Goal: Task Accomplishment & Management: Manage account settings

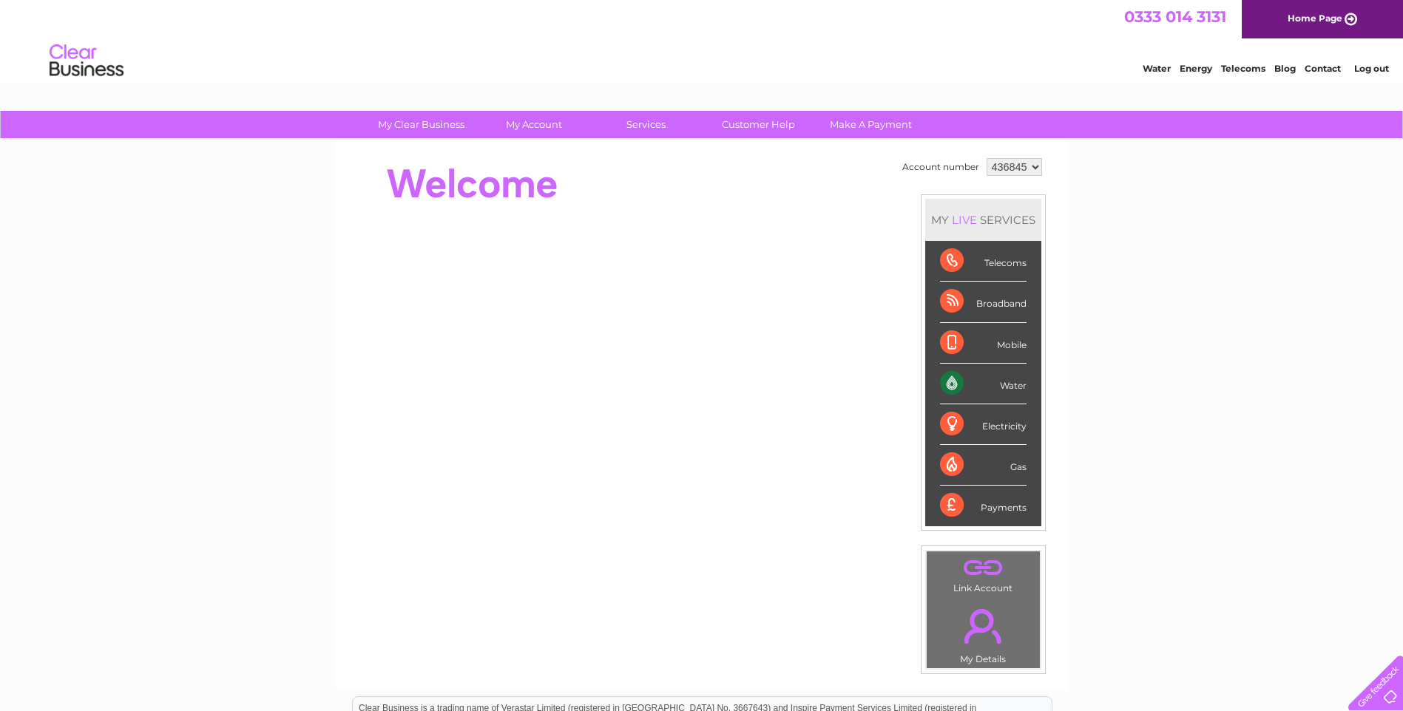
click at [1376, 70] on link "Log out" at bounding box center [1371, 68] width 35 height 11
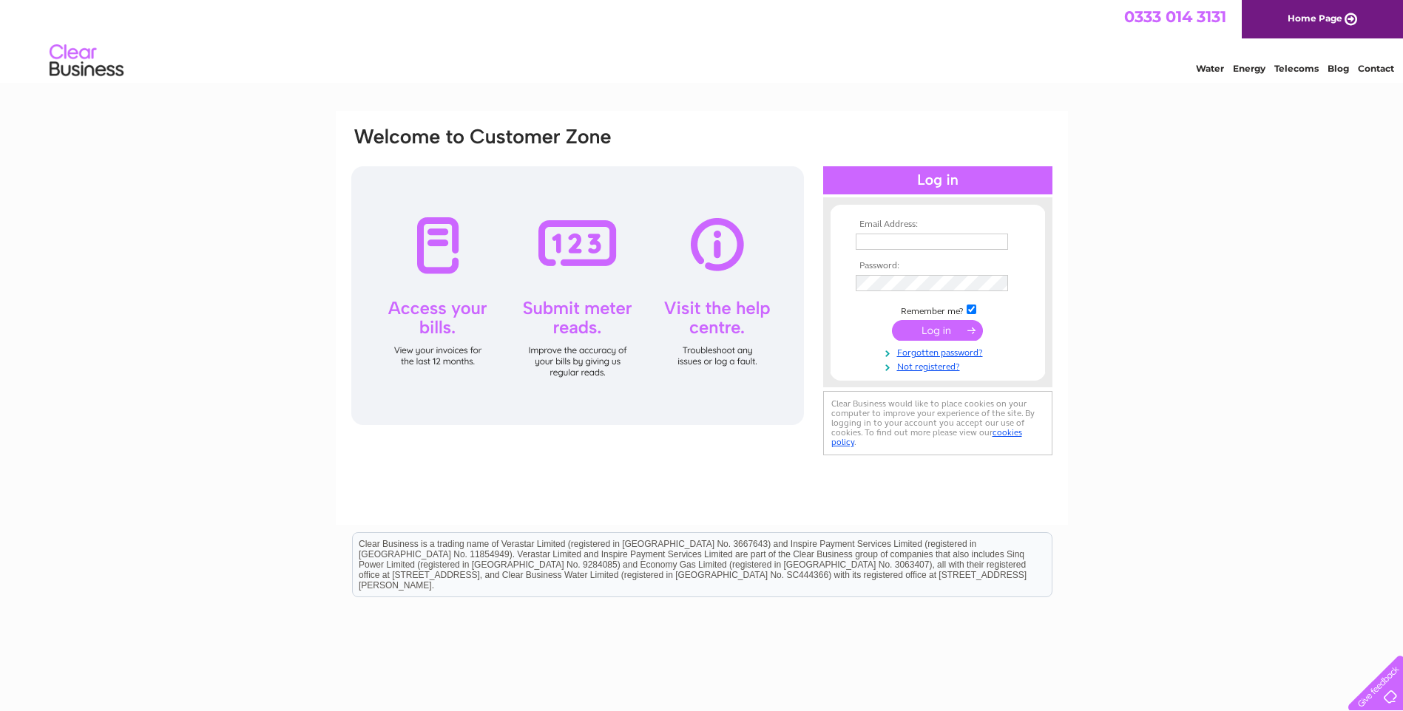
type input "[EMAIL_ADDRESS][DOMAIN_NAME]"
drag, startPoint x: 984, startPoint y: 242, endPoint x: 693, endPoint y: 237, distance: 290.6
click at [693, 237] on div "Email Address: [EMAIL_ADDRESS][DOMAIN_NAME] Password:" at bounding box center [702, 293] width 704 height 335
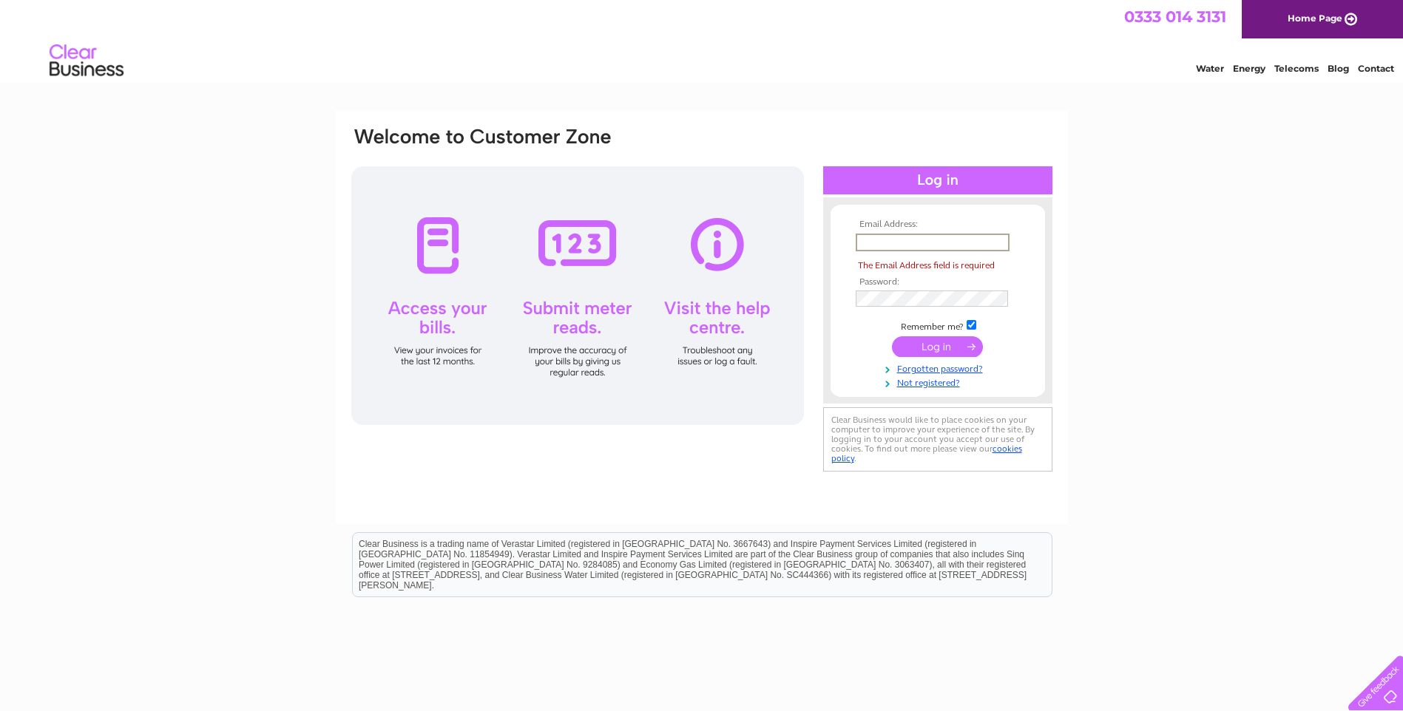
click at [1183, 177] on div "Email Address: The Email Address field is required Password:" at bounding box center [701, 444] width 1403 height 667
click at [712, 295] on div "Email Address: The Email Address field is required Password: Forgotten password?" at bounding box center [702, 301] width 704 height 351
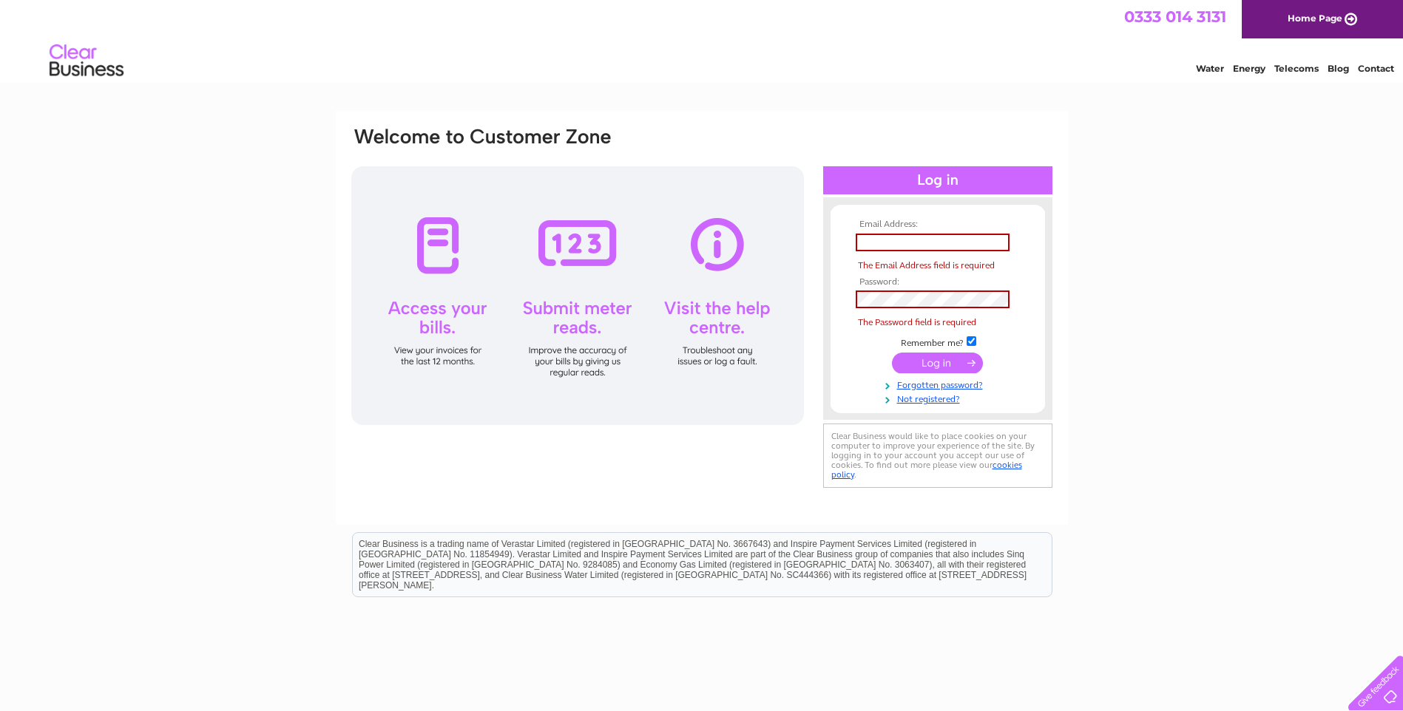
click at [1103, 255] on div "Email Address: The Email Address field is required Password:" at bounding box center [701, 444] width 1403 height 667
click at [947, 399] on link "Not registered?" at bounding box center [940, 398] width 168 height 14
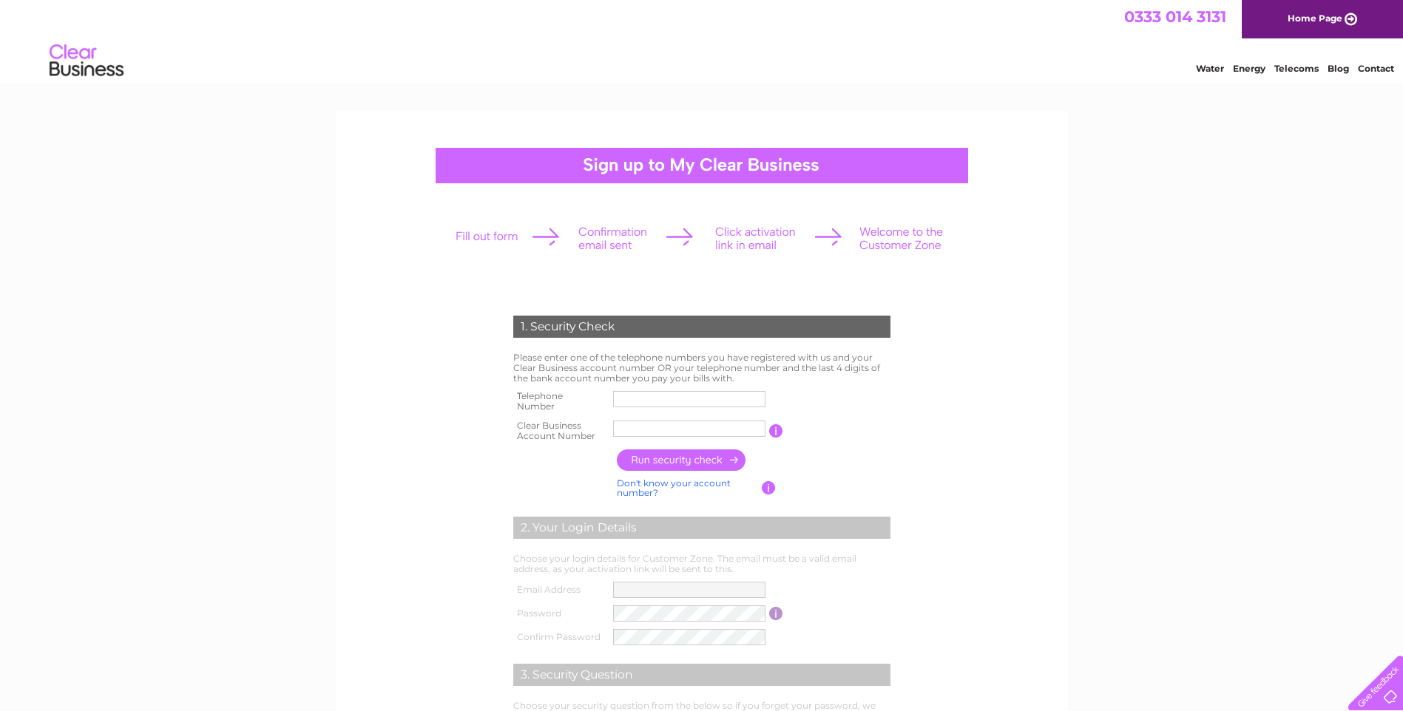
click at [663, 393] on input "text" at bounding box center [689, 399] width 152 height 16
click at [1203, 354] on div "1. Security Check Please enter one of the telephone numbers you have registered…" at bounding box center [701, 609] width 1403 height 997
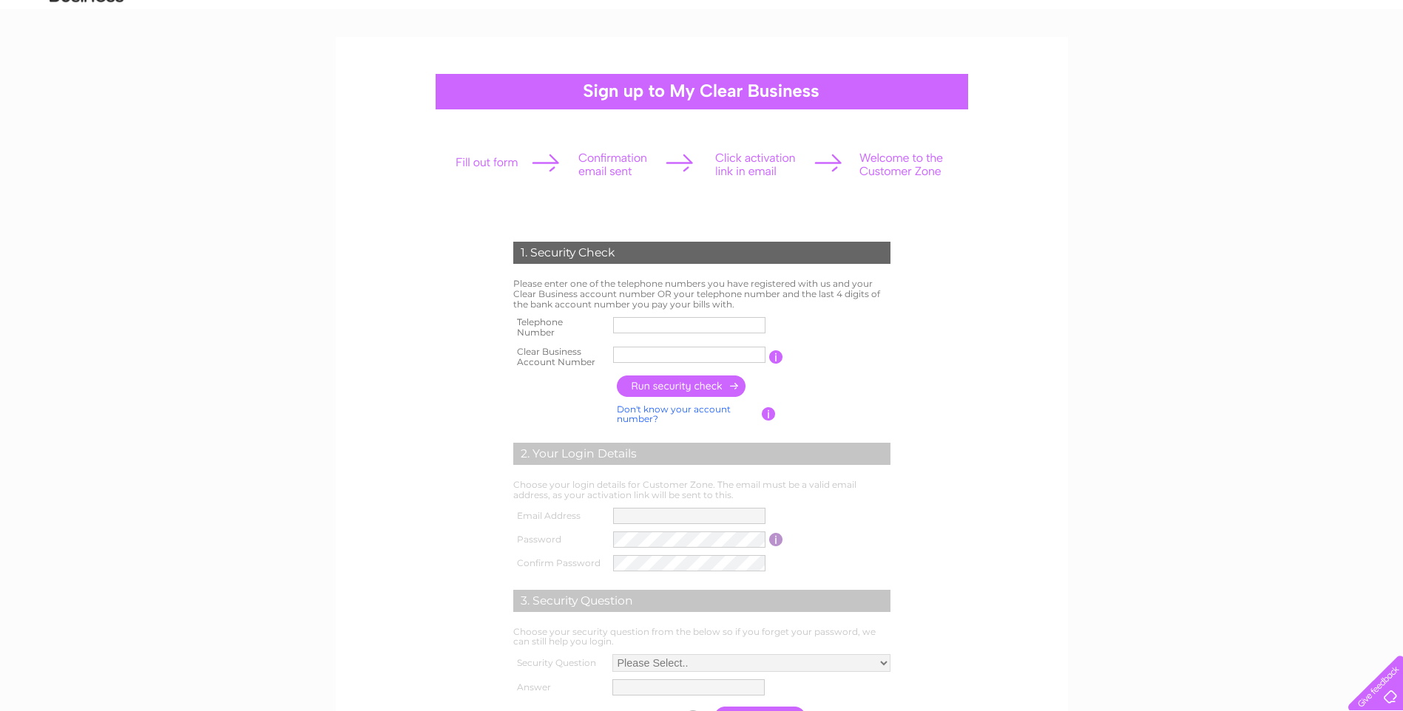
click at [693, 316] on td at bounding box center [689, 328] width 160 height 30
click at [700, 325] on input "text" at bounding box center [689, 325] width 152 height 16
click at [1089, 285] on div "1. Security Check Please enter one of the telephone numbers you have registered…" at bounding box center [701, 535] width 1403 height 997
click at [663, 329] on input "text" at bounding box center [689, 325] width 152 height 16
paste input "07427682220"
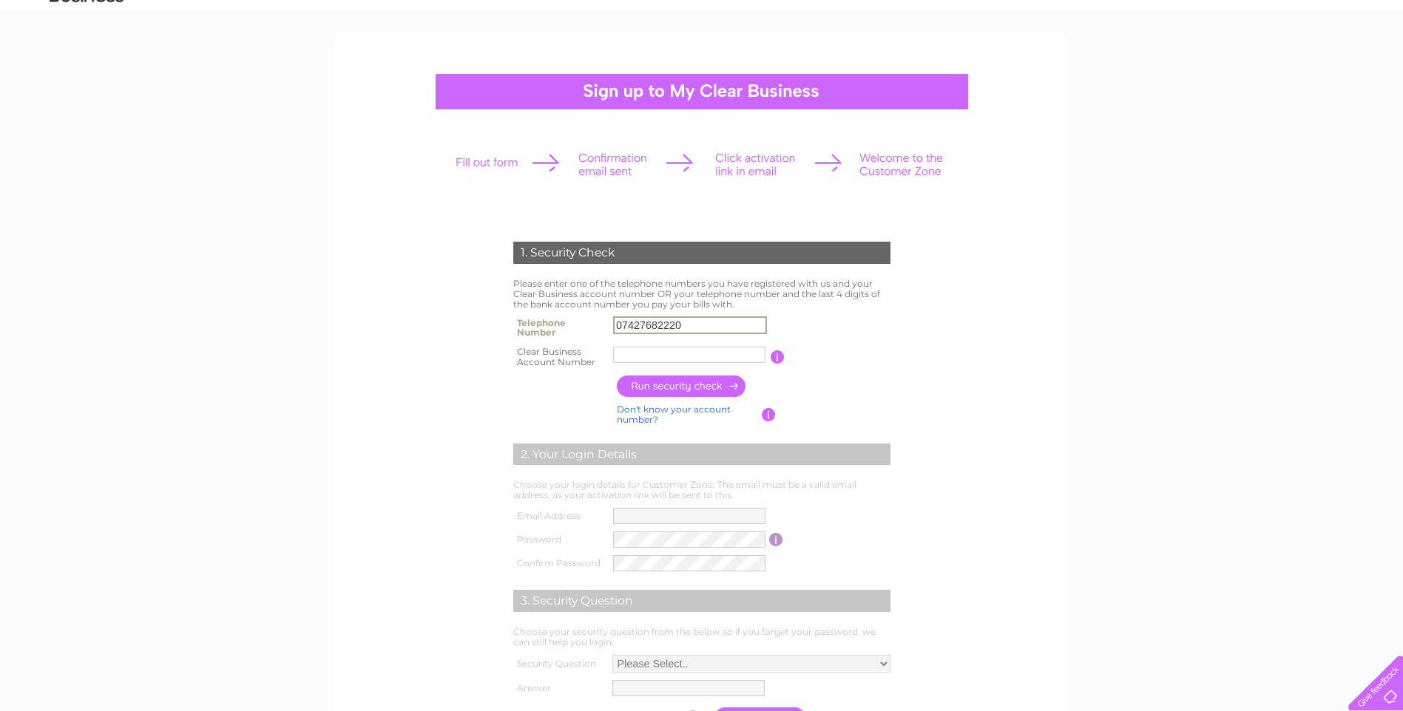
type input "07427682220"
click at [643, 344] on td at bounding box center [689, 357] width 160 height 30
click at [647, 351] on input "text" at bounding box center [690, 355] width 154 height 18
type input "c"
type input "CB921827"
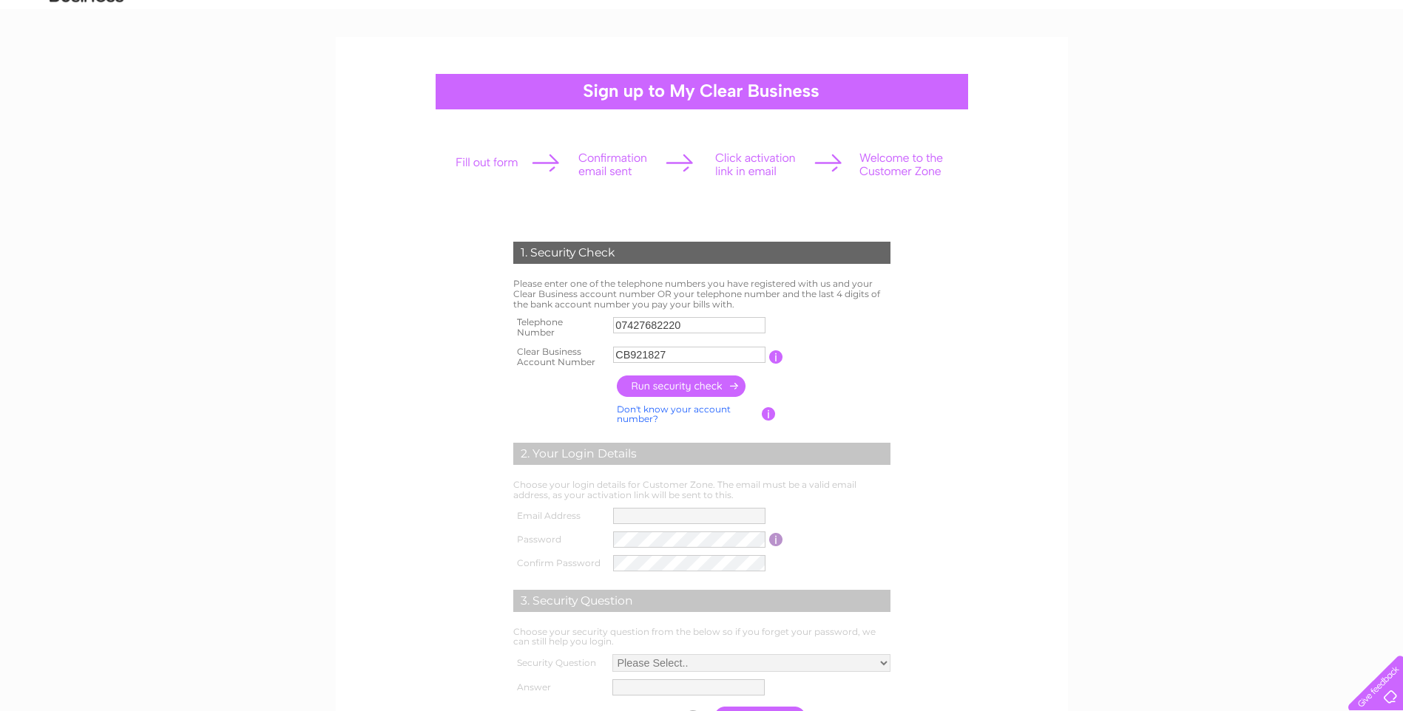
click at [975, 352] on form "1. Security Check Please enter one of the telephone numbers you have registered…" at bounding box center [702, 488] width 704 height 553
click at [685, 382] on input "button" at bounding box center [682, 386] width 130 height 21
type input "li*********@gm*******"
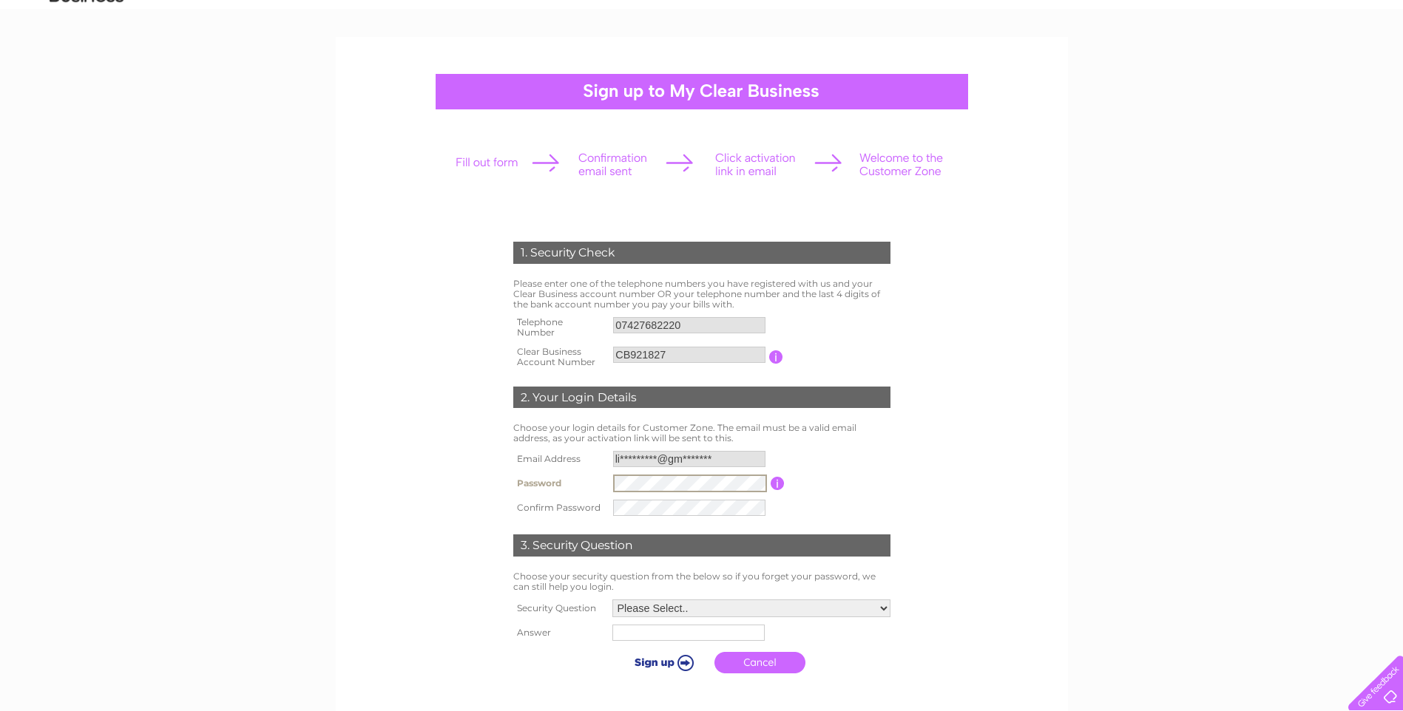
click at [1034, 433] on form "1. Security Check Please enter one of the telephone numbers you have registered…" at bounding box center [702, 461] width 704 height 498
click at [1017, 424] on form "1. Security Check Please enter one of the telephone numbers you have registered…" at bounding box center [702, 461] width 704 height 498
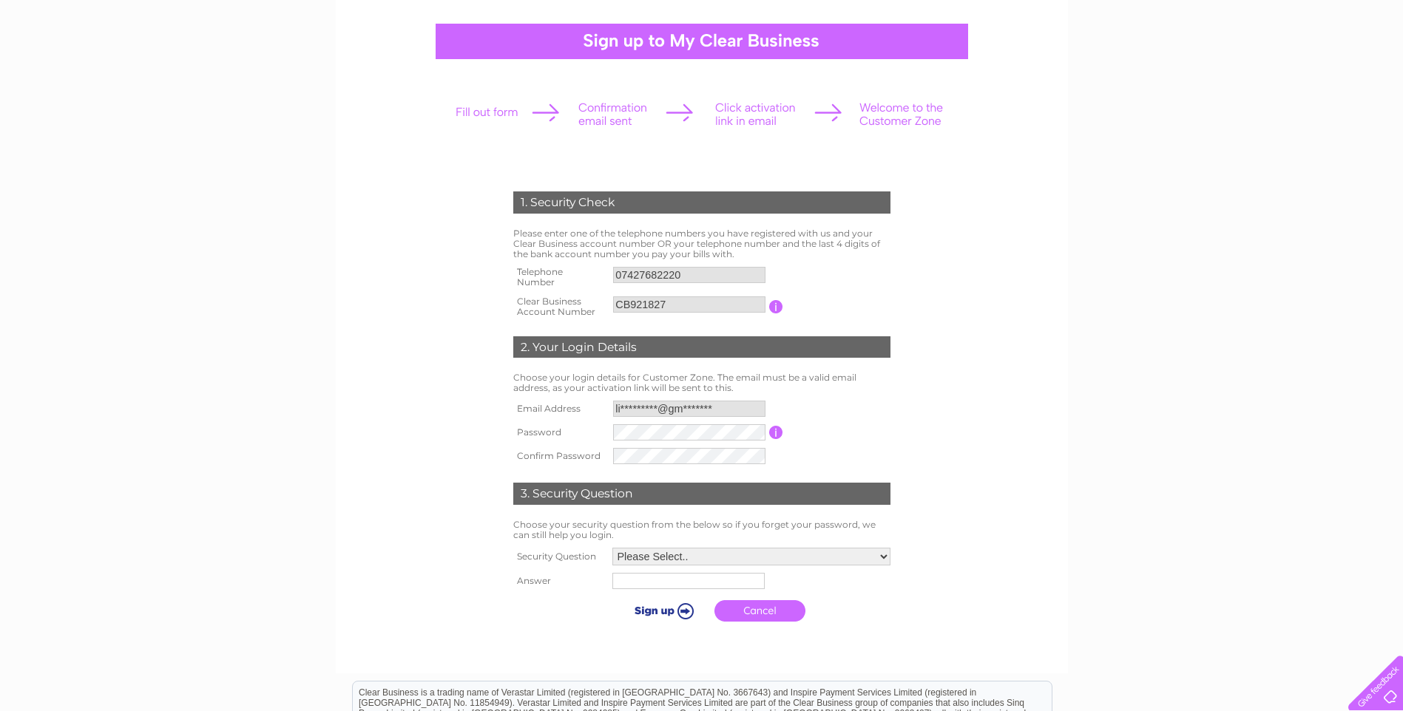
scroll to position [148, 0]
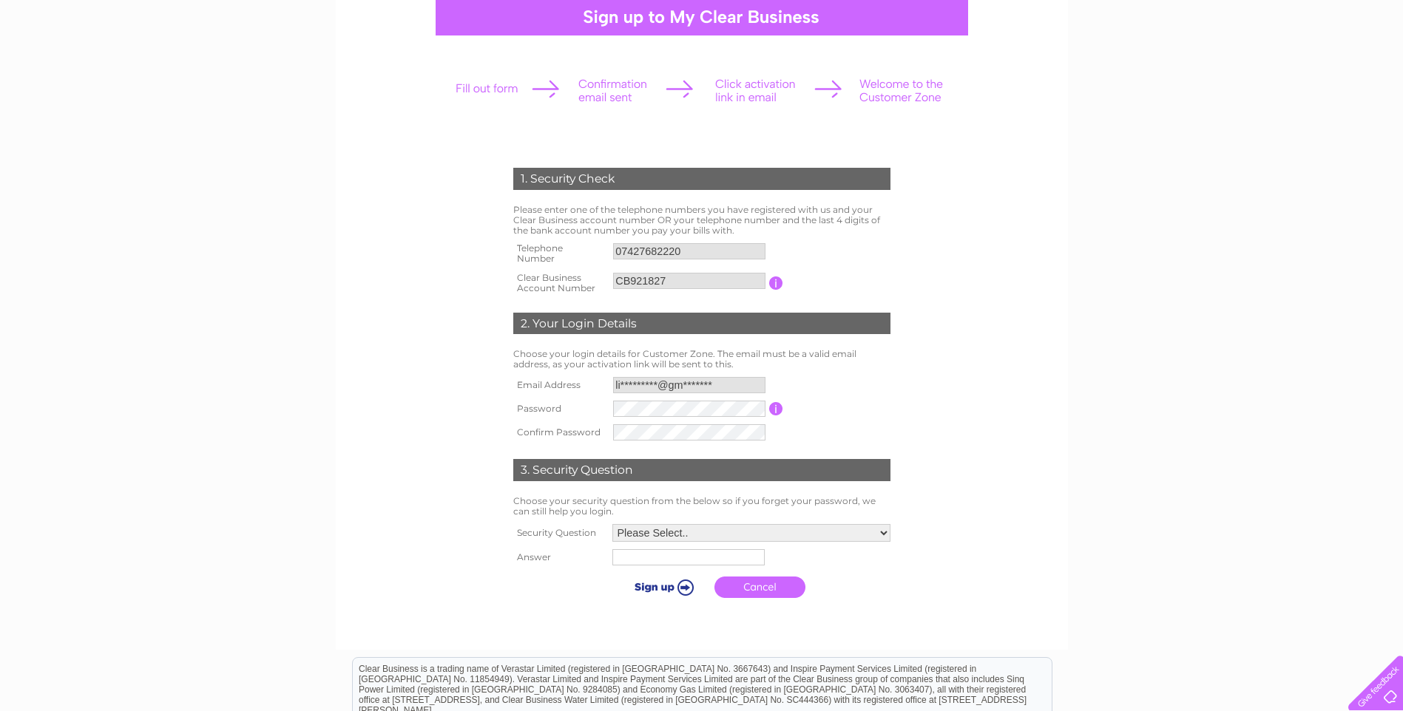
drag, startPoint x: 1204, startPoint y: 417, endPoint x: 1216, endPoint y: 420, distance: 12.2
click at [1204, 417] on div "1. Security Check Please enter one of the telephone numbers you have registered…" at bounding box center [701, 433] width 1403 height 940
click at [1226, 480] on div "1. Security Check Please enter one of the telephone numbers you have registered…" at bounding box center [701, 433] width 1403 height 940
click at [1024, 342] on form "1. Security Check Please enter one of the telephone numbers you have registered…" at bounding box center [702, 386] width 704 height 497
click at [896, 373] on div "1. Security Check Please enter one of the telephone numbers you have registered…" at bounding box center [701, 379] width 446 height 453
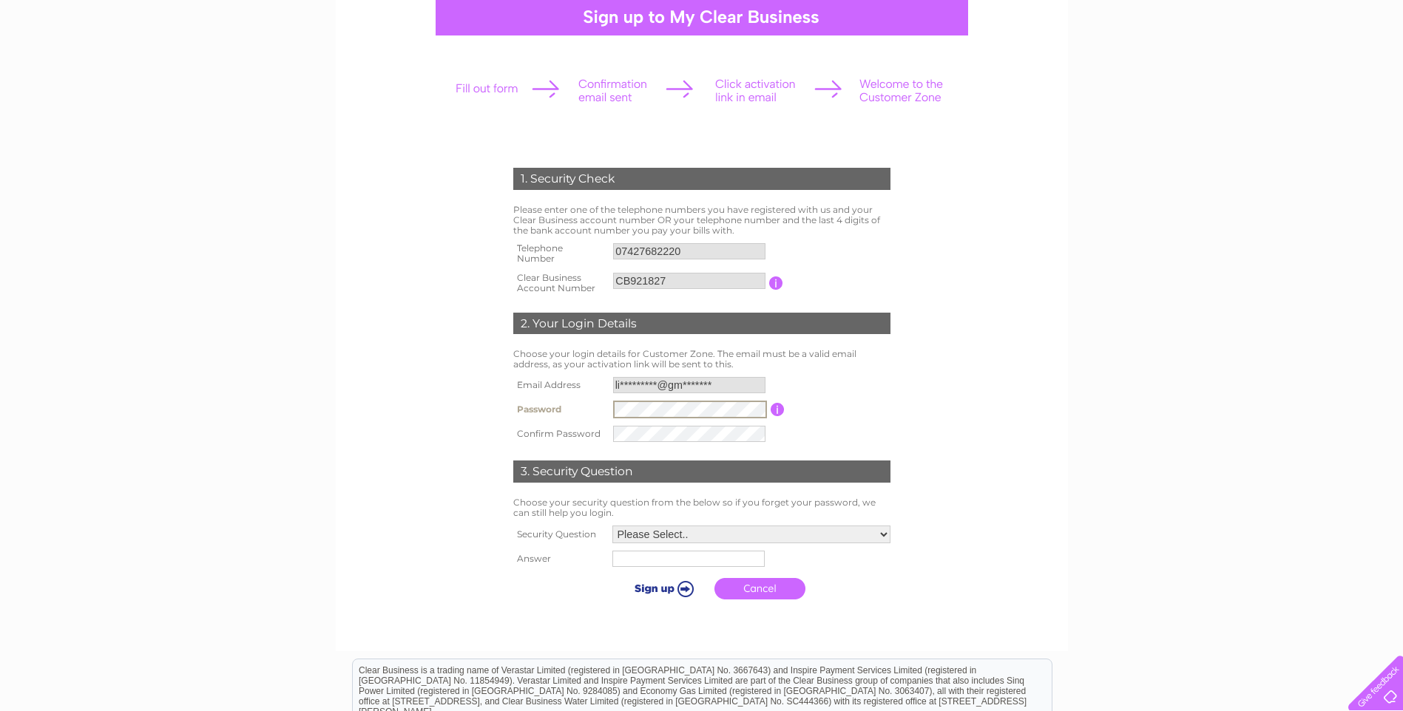
click at [981, 370] on form "1. Security Check Please enter one of the telephone numbers you have registered…" at bounding box center [702, 387] width 704 height 498
click at [1057, 320] on div "1. Security Check Please enter one of the telephone numbers you have registered…" at bounding box center [702, 307] width 732 height 688
click at [914, 383] on div "1. Security Check Please enter one of the telephone numbers you have registered…" at bounding box center [701, 379] width 446 height 453
click at [704, 532] on select "Please Select.. In what town or city was your first job? In what town or city d…" at bounding box center [751, 533] width 280 height 19
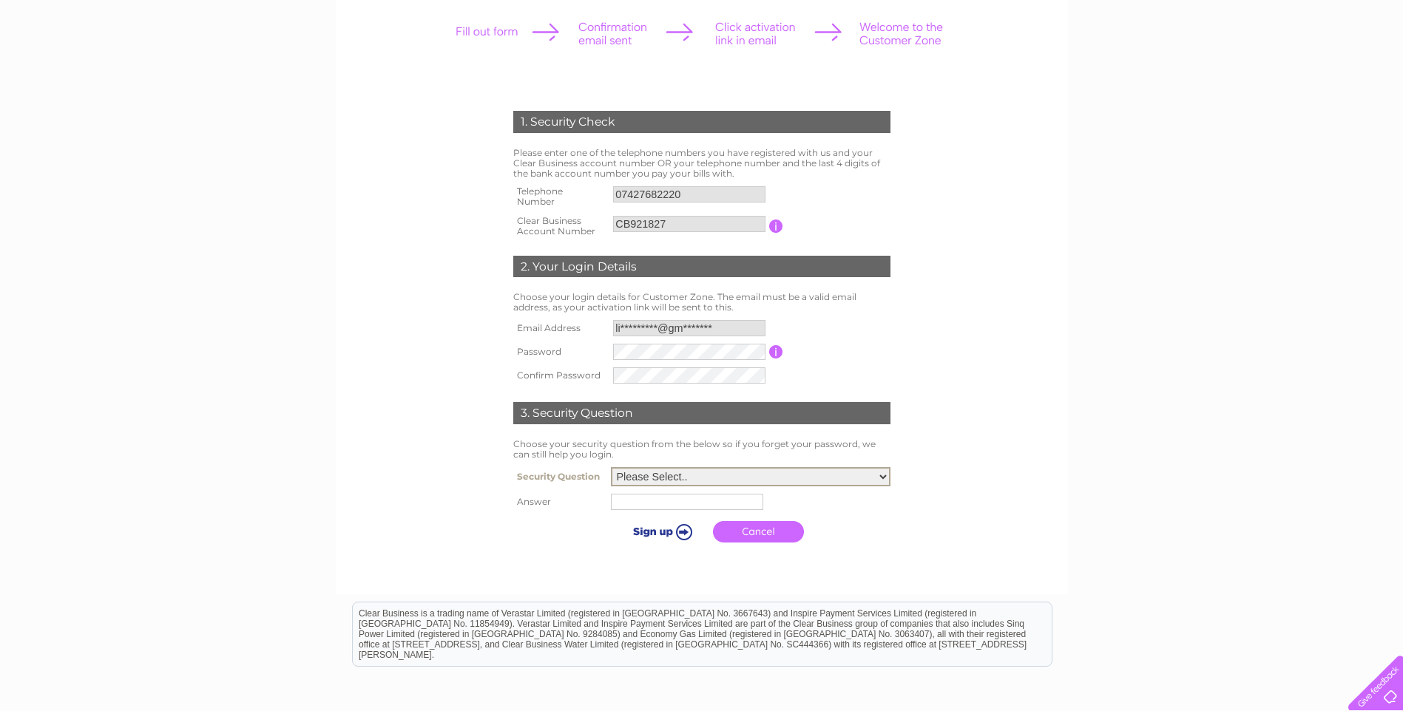
scroll to position [222, 0]
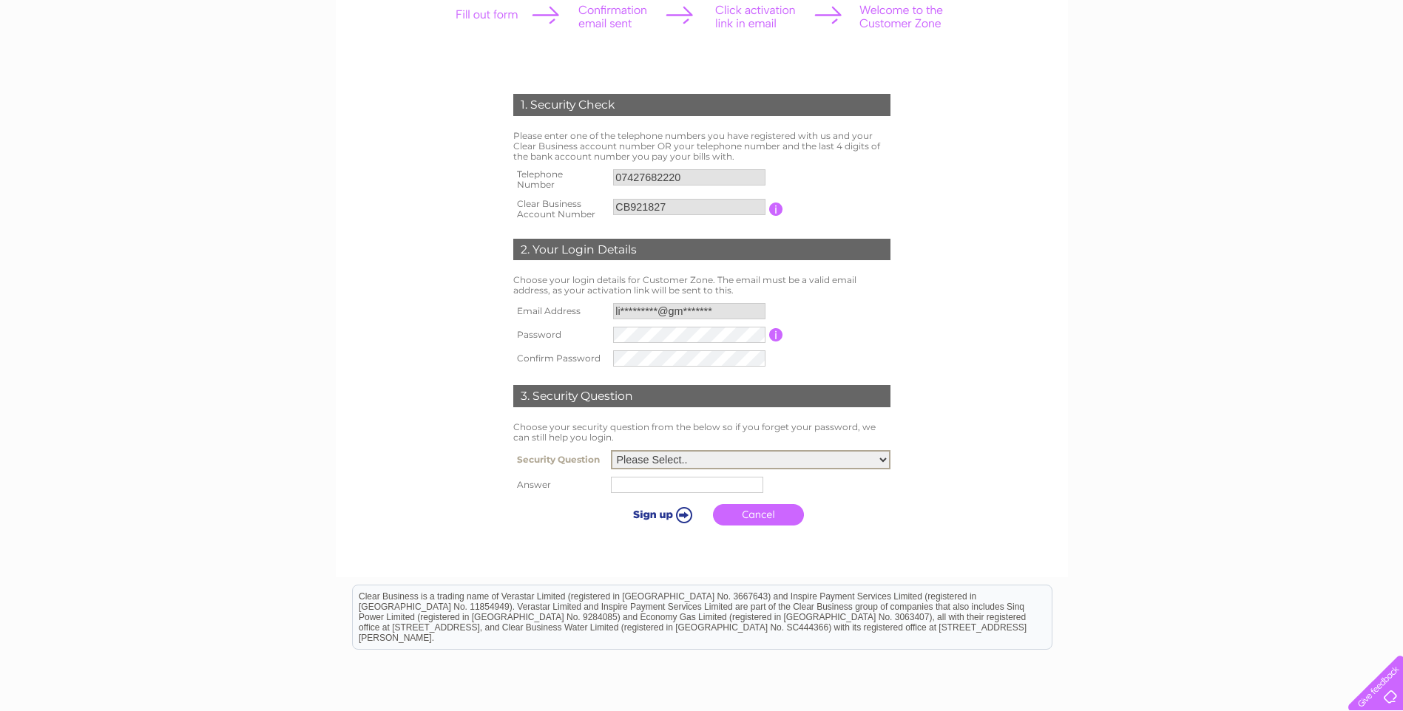
click at [833, 461] on select "Please Select.. In what town or city was your first job? In what town or city d…" at bounding box center [751, 459] width 280 height 19
click at [824, 452] on select "Please Select.. In what town or city was your first job? In what town or city d…" at bounding box center [751, 459] width 278 height 18
select select "2"
click at [611, 451] on select "Please Select.. In what town or city was your first job? In what town or city d…" at bounding box center [751, 459] width 280 height 19
click at [693, 493] on td at bounding box center [750, 485] width 287 height 24
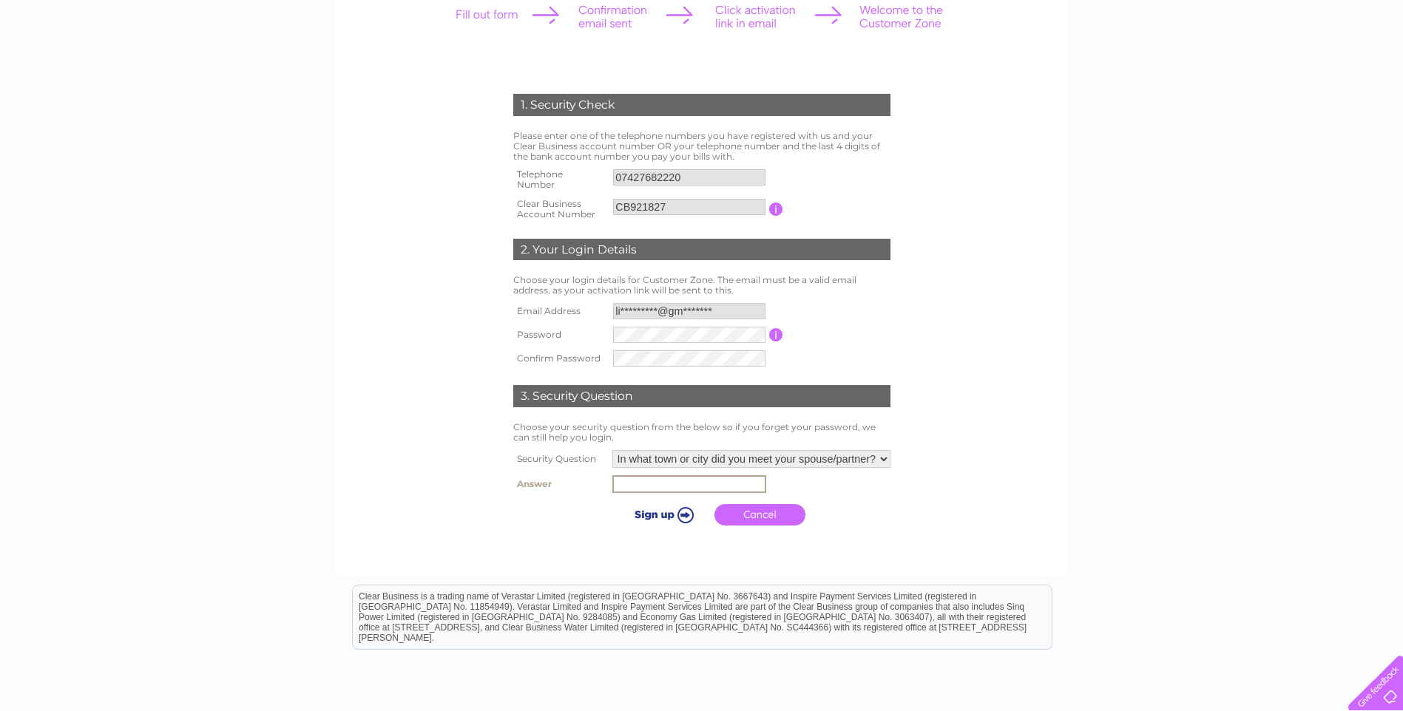
type input "g"
type input "Glasgow"
click at [618, 461] on select "Please Select.. In what town or city was your first job? In what town or city d…" at bounding box center [751, 459] width 280 height 19
click at [988, 286] on form "1. Security Check Please enter one of the telephone numbers you have registered…" at bounding box center [702, 312] width 704 height 497
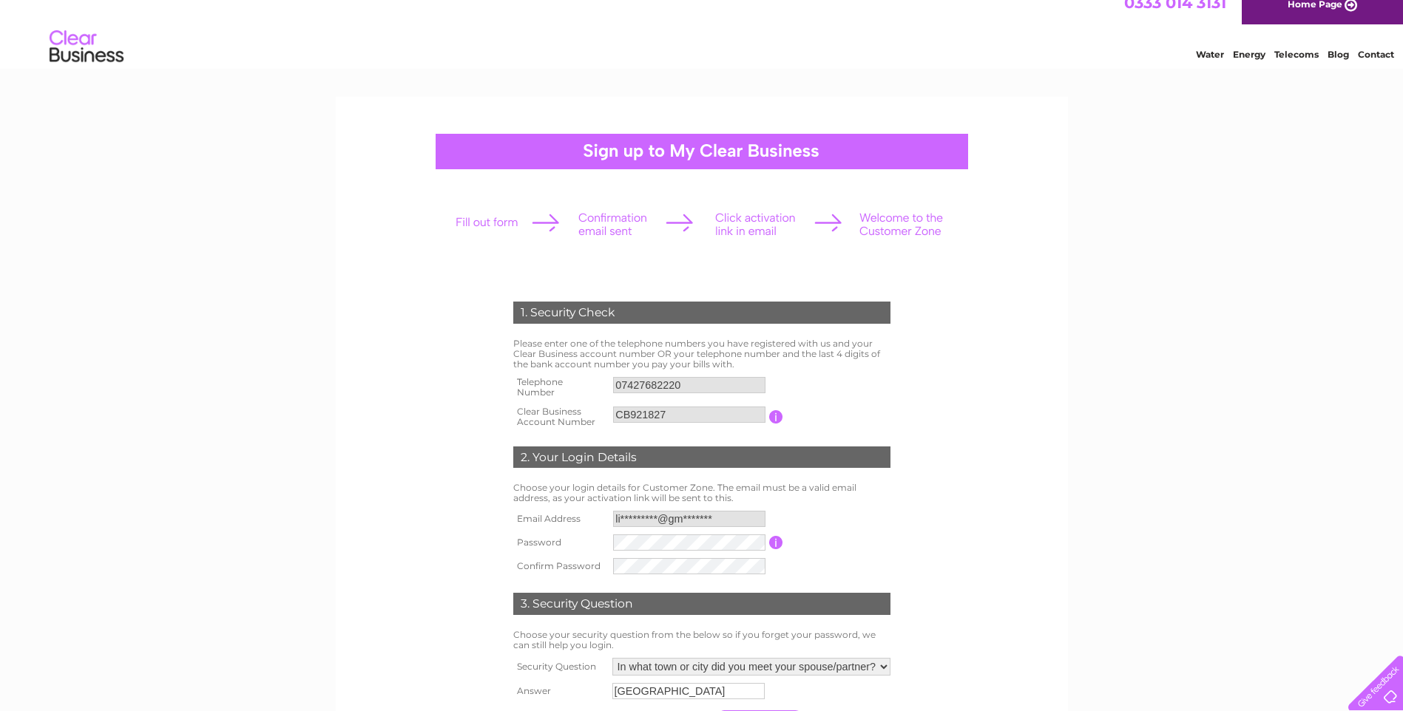
scroll to position [0, 0]
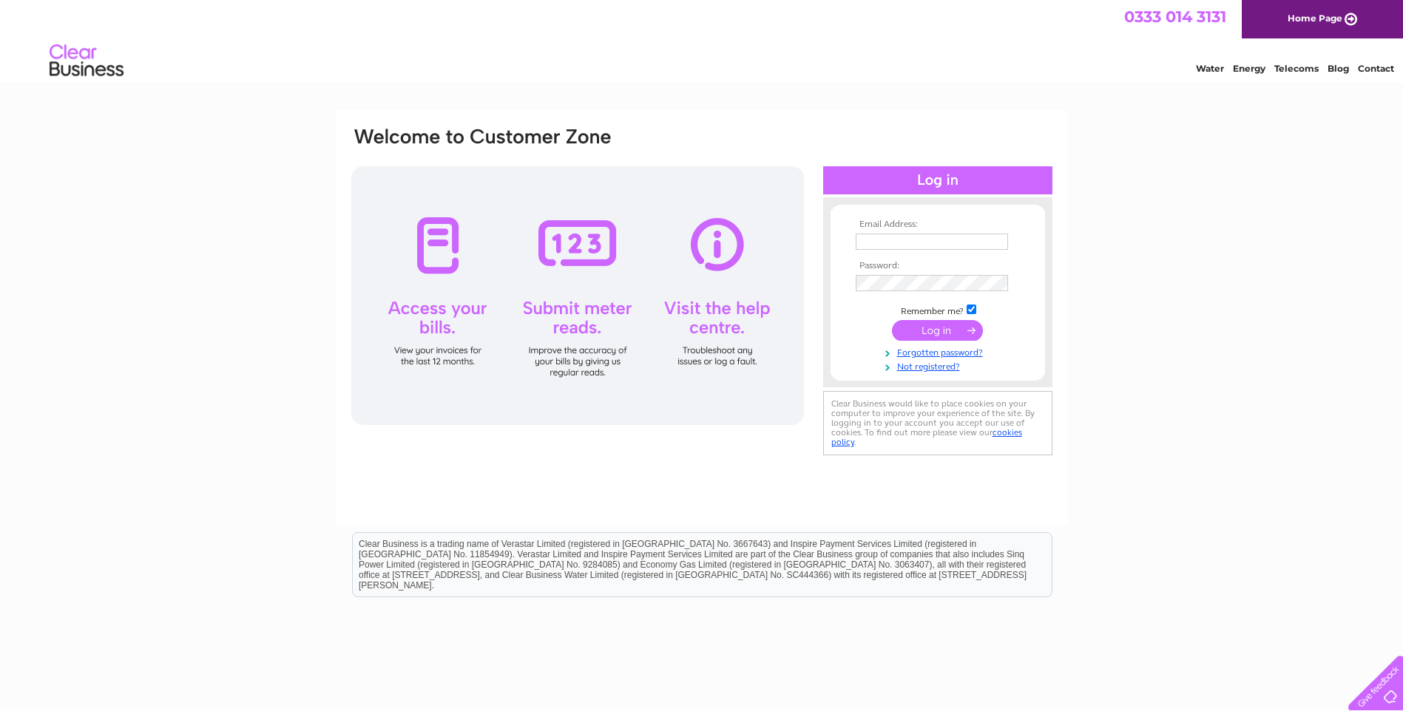
type input "[EMAIL_ADDRESS][DOMAIN_NAME]"
drag, startPoint x: 936, startPoint y: 244, endPoint x: 710, endPoint y: 214, distance: 228.3
click at [710, 214] on div "Email Address: [EMAIL_ADDRESS][DOMAIN_NAME] Password:" at bounding box center [702, 293] width 704 height 335
paste input "text"
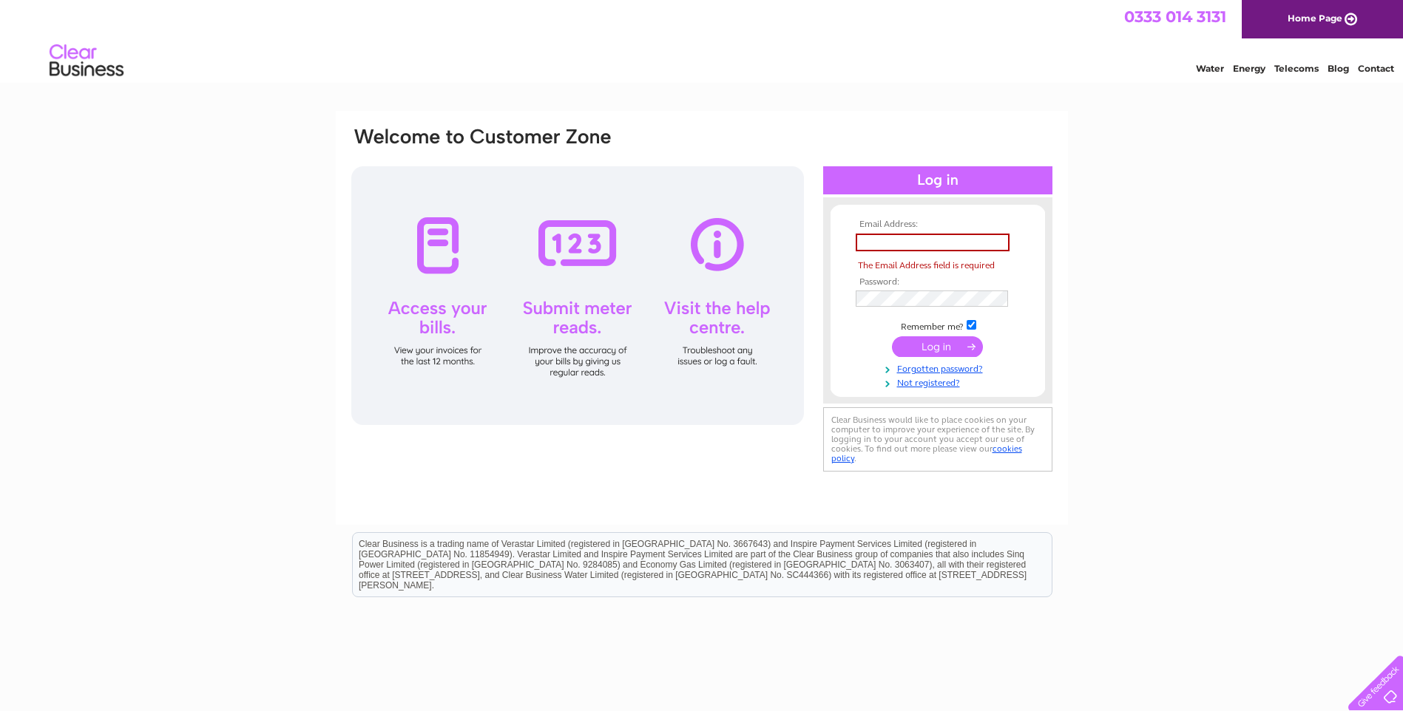
click at [782, 304] on div at bounding box center [577, 295] width 453 height 259
click at [980, 251] on td at bounding box center [938, 242] width 172 height 25
click at [978, 242] on input "text" at bounding box center [933, 243] width 154 height 18
paste input "Lindapan525@gmail.com"
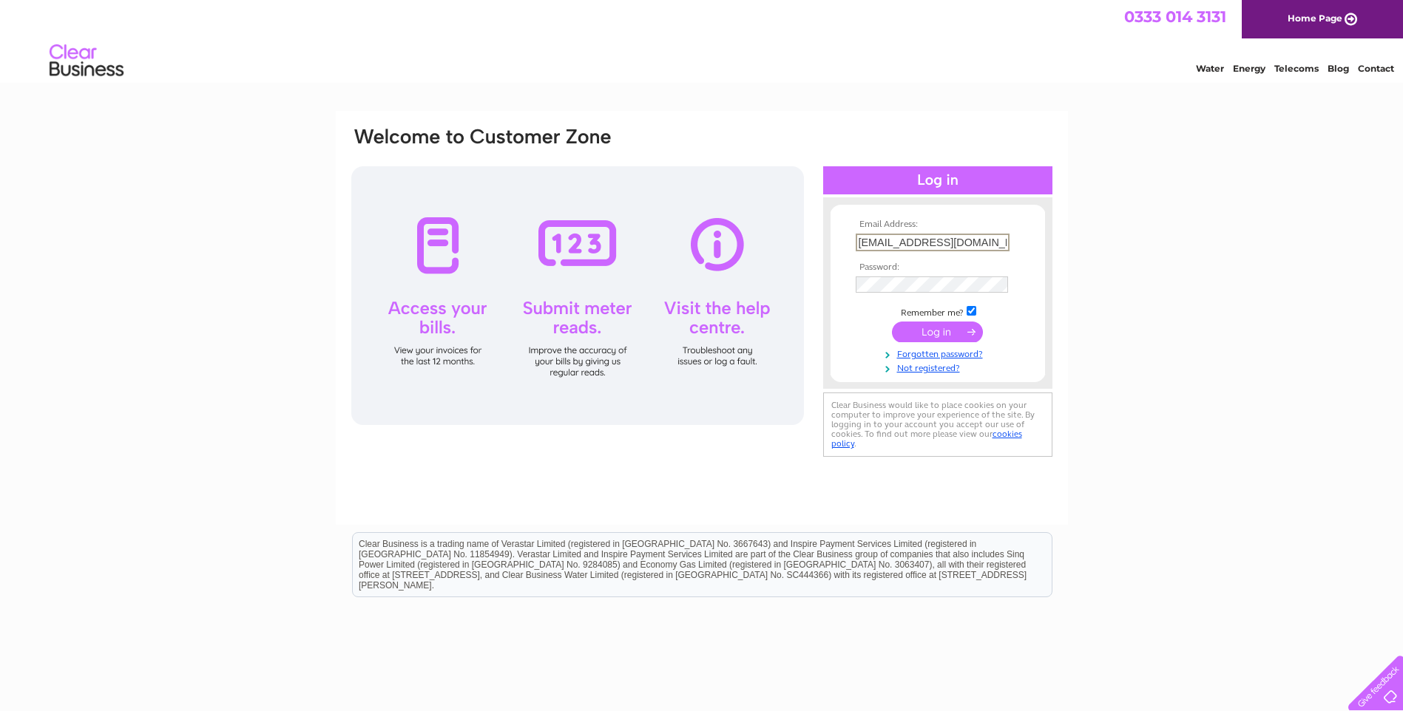
type input "Lindapan525@gmail.com"
click at [717, 274] on div "Email Address: Lindapan525@gmail.com Password:" at bounding box center [702, 293] width 704 height 335
drag, startPoint x: 1347, startPoint y: 308, endPoint x: 1308, endPoint y: 315, distance: 39.2
click at [1330, 311] on div "Email Address: Lindapan525@gmail.com Password: Forgotten password?" at bounding box center [701, 444] width 1403 height 667
click at [901, 330] on input "submit" at bounding box center [937, 330] width 91 height 21
